Goal: Information Seeking & Learning: Find specific fact

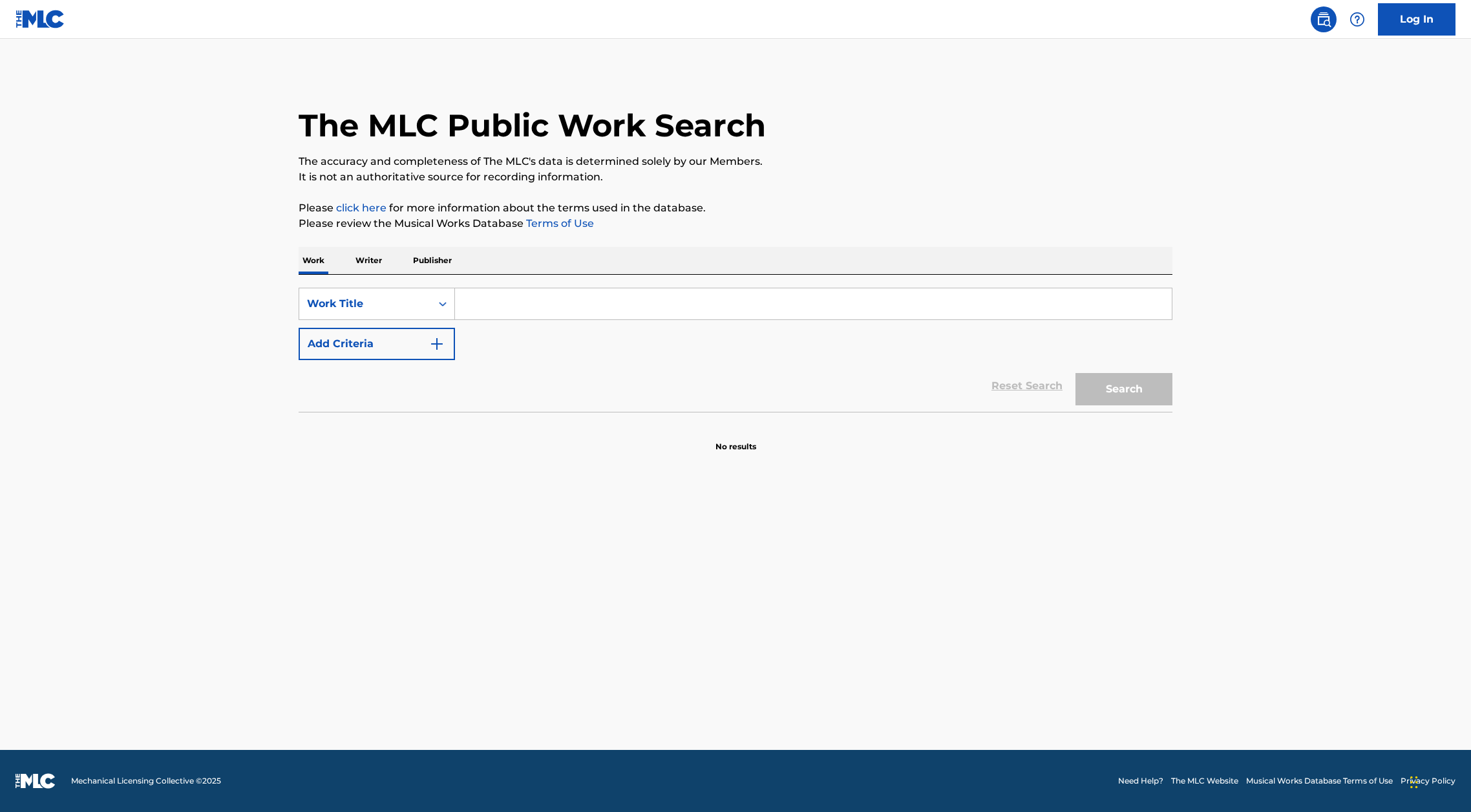
click at [446, 255] on p "Publisher" at bounding box center [432, 260] width 46 height 27
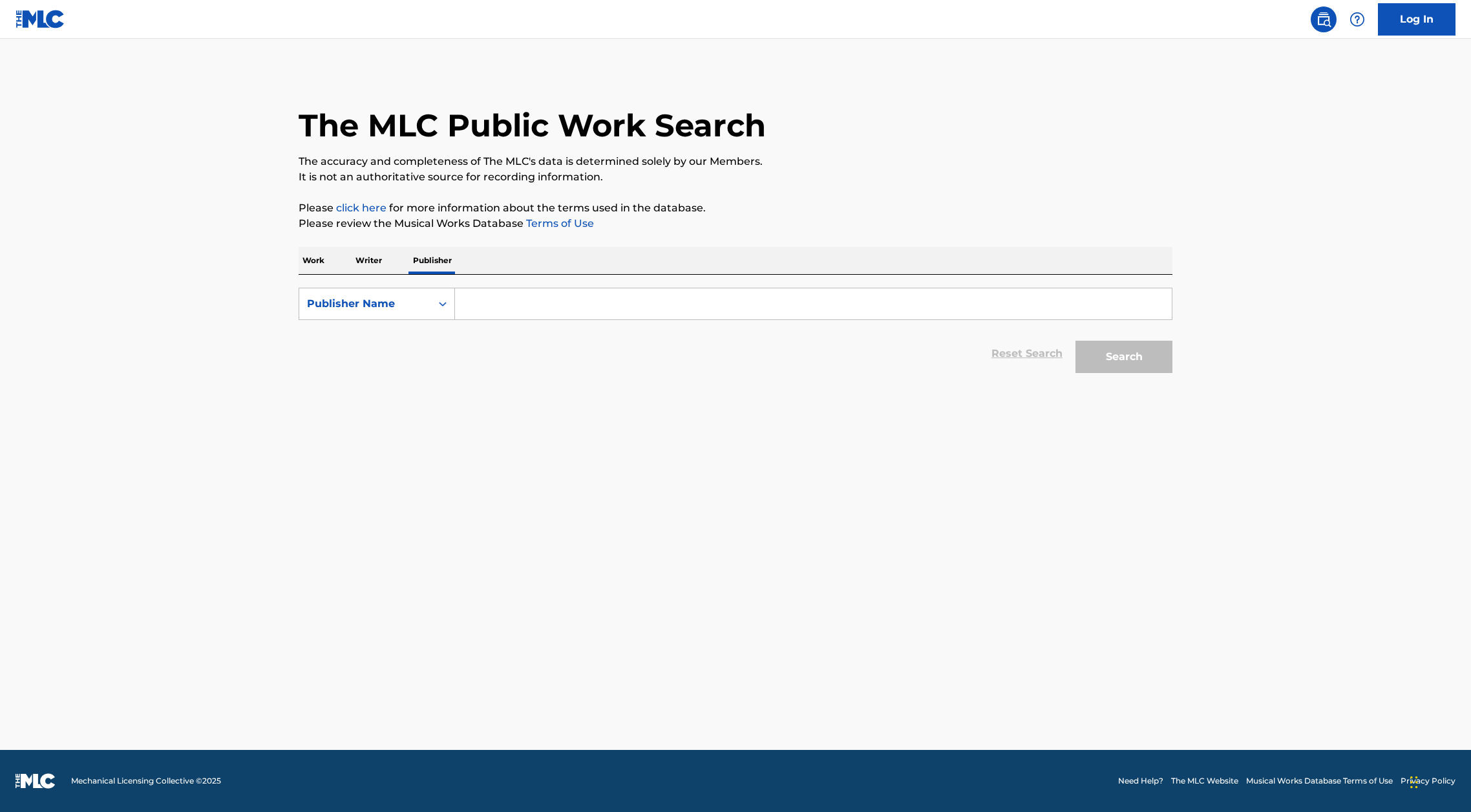
click at [342, 249] on div "Work Writer Publisher" at bounding box center [735, 260] width 874 height 27
click at [304, 260] on p "Work" at bounding box center [313, 260] width 30 height 27
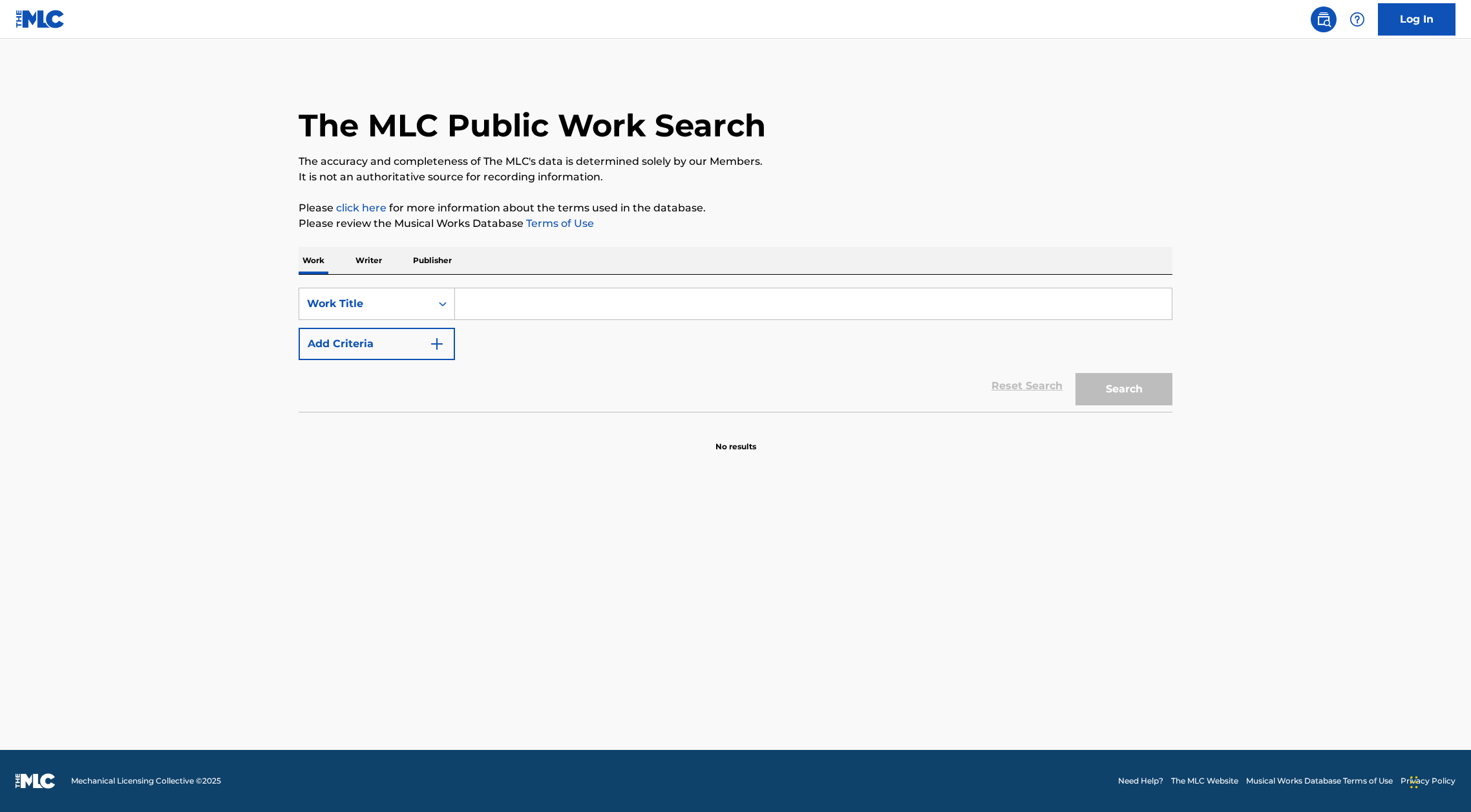
click at [537, 285] on div "SearchWithCriteriad21382ba-416d-4630-96c4-8100b931611f Work Title Add Criteria …" at bounding box center [735, 343] width 874 height 137
click at [531, 307] on input "Search Form" at bounding box center [814, 304] width 717 height 31
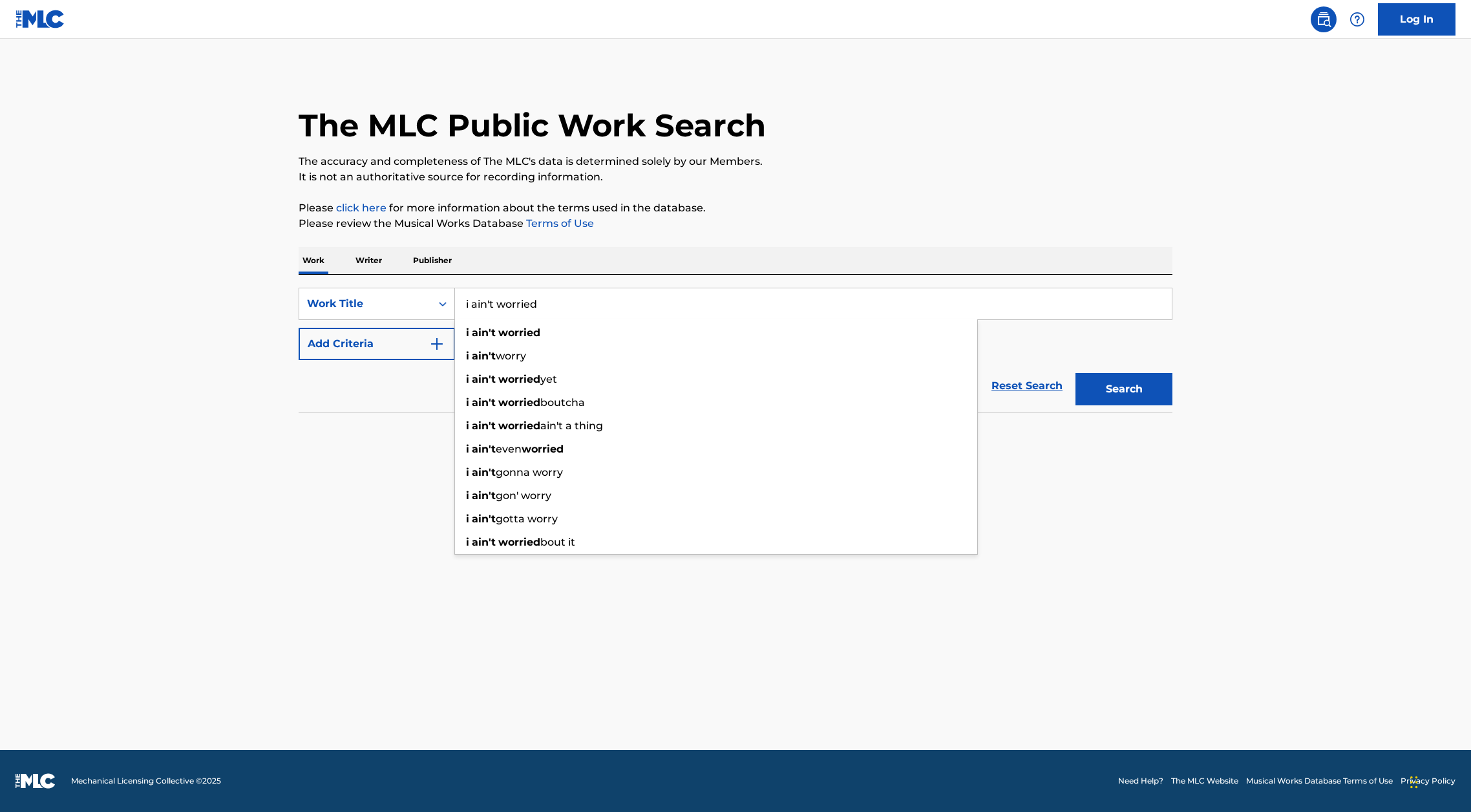
type input "i ain't worried"
click at [1076, 373] on button "Search" at bounding box center [1124, 389] width 97 height 33
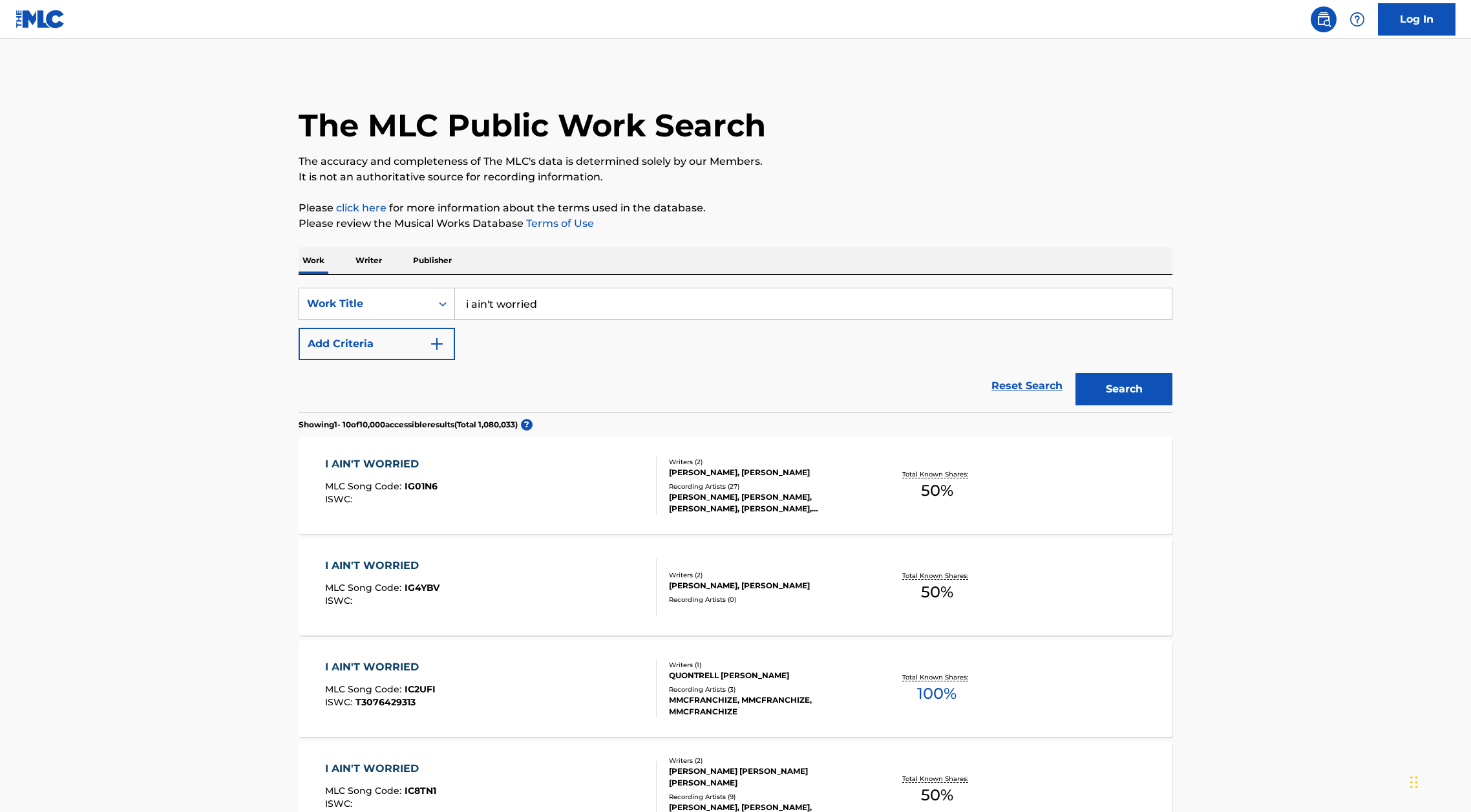
click at [353, 335] on button "Add Criteria" at bounding box center [376, 344] width 156 height 33
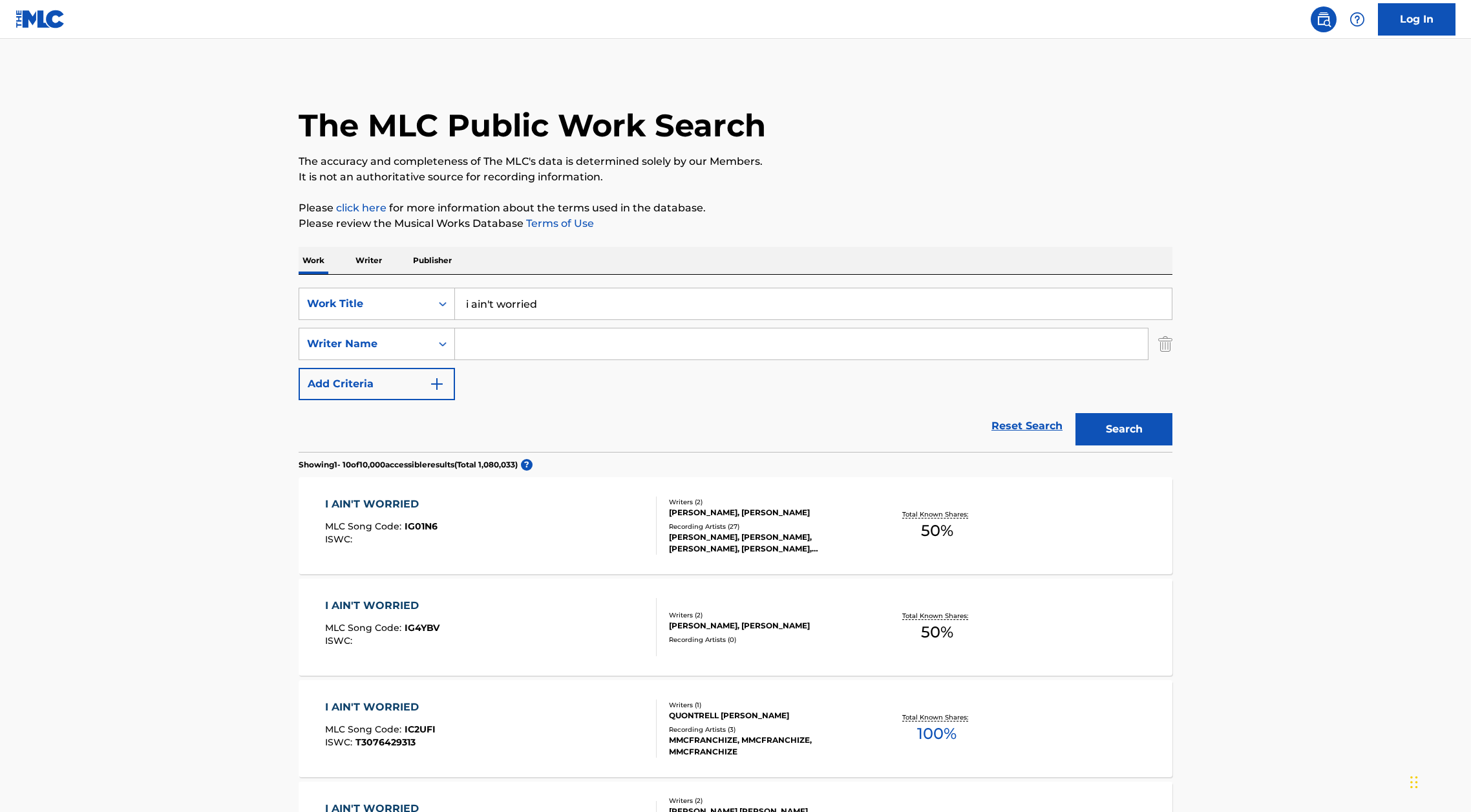
click at [629, 347] on input "Search Form" at bounding box center [802, 344] width 693 height 31
paste input "[URL][DOMAIN_NAME]"
type input "[URL][DOMAIN_NAME]"
type input "peter"
click at [1076, 413] on button "Search" at bounding box center [1124, 429] width 97 height 33
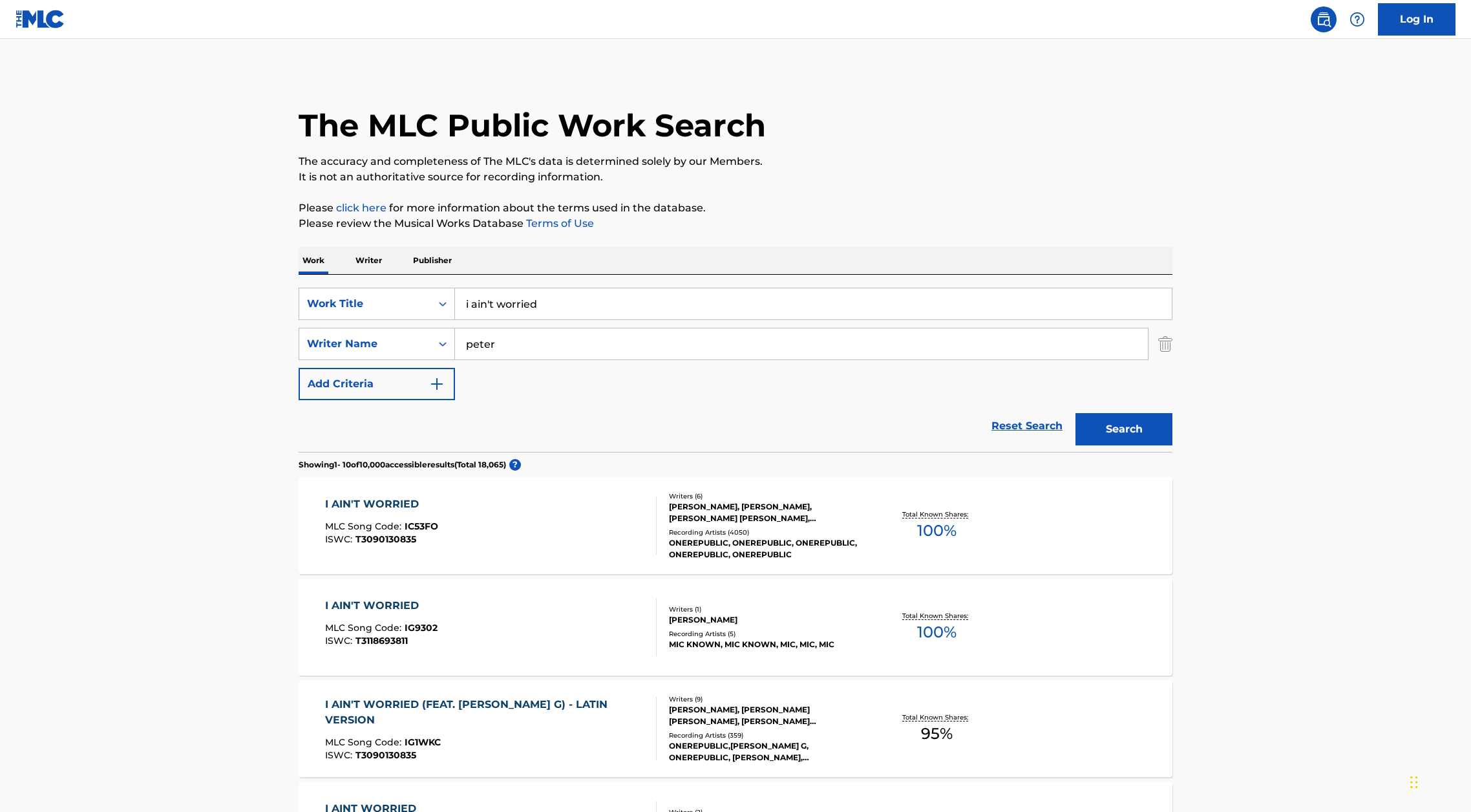
click at [578, 516] on div "I AIN'T WORRIED MLC Song Code : IC53FO ISWC : T3090130835" at bounding box center [491, 525] width 332 height 58
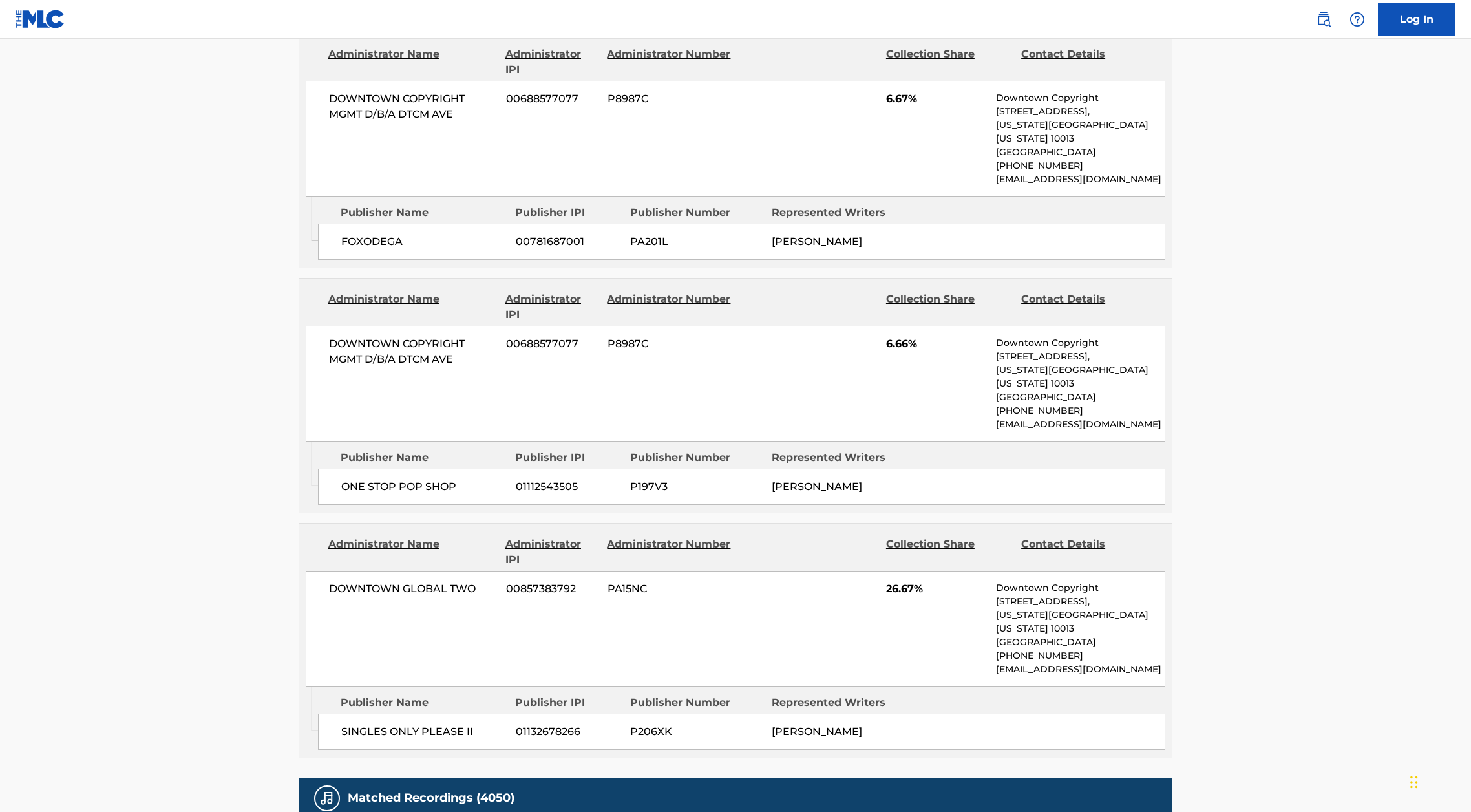
scroll to position [1791, 0]
